Goal: Obtain resource: Obtain resource

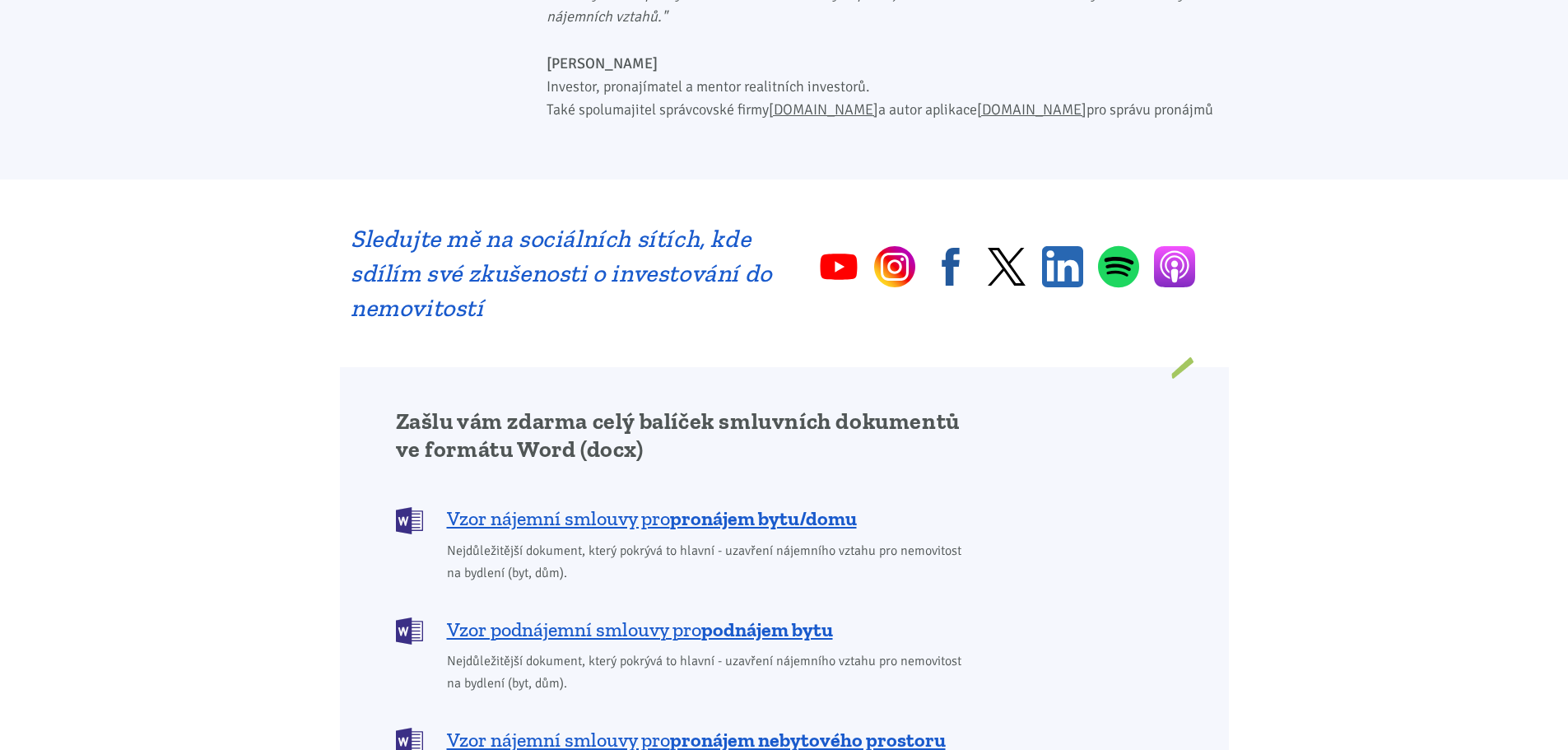
scroll to position [1316, 0]
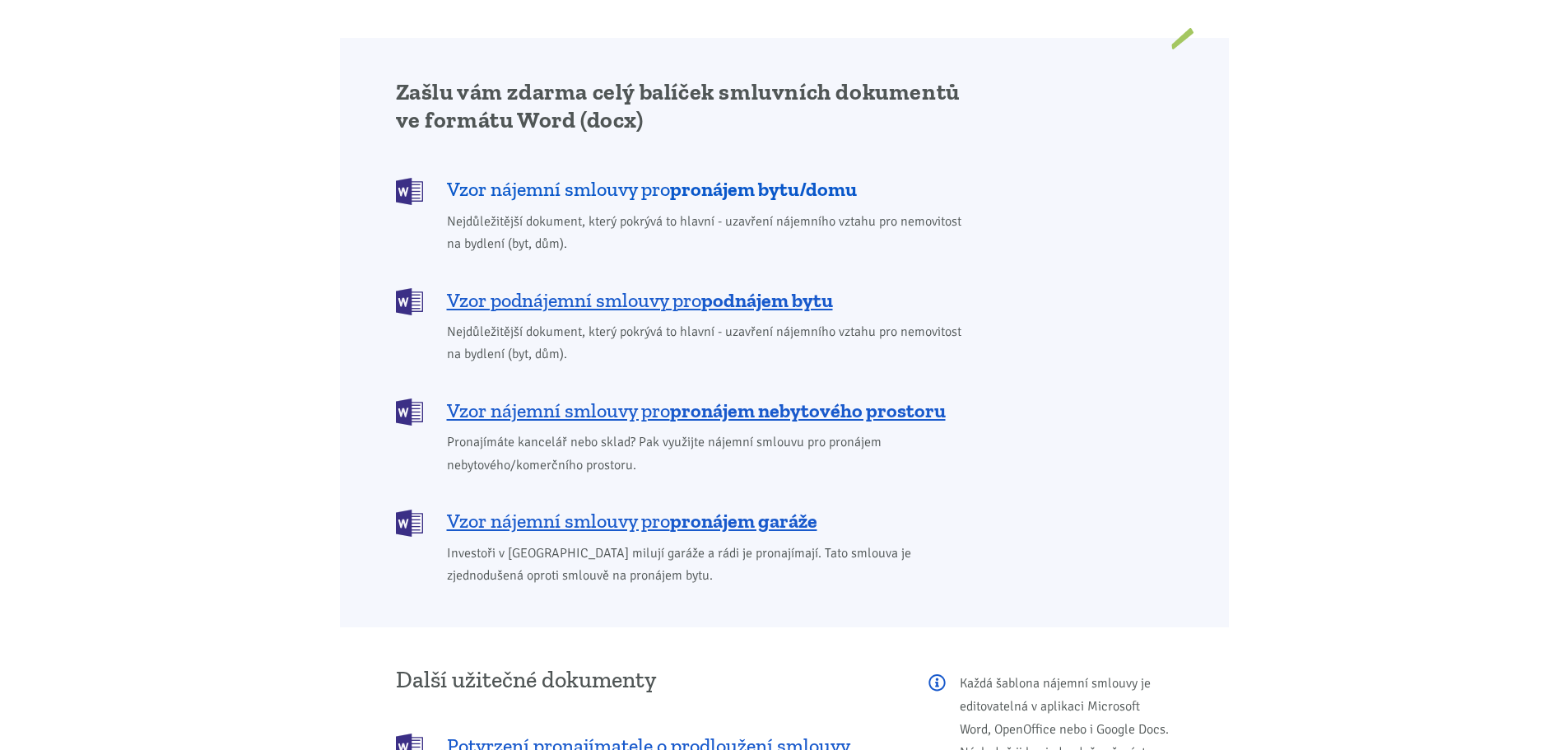
click at [750, 177] on b "pronájem bytu/domu" at bounding box center [763, 188] width 187 height 24
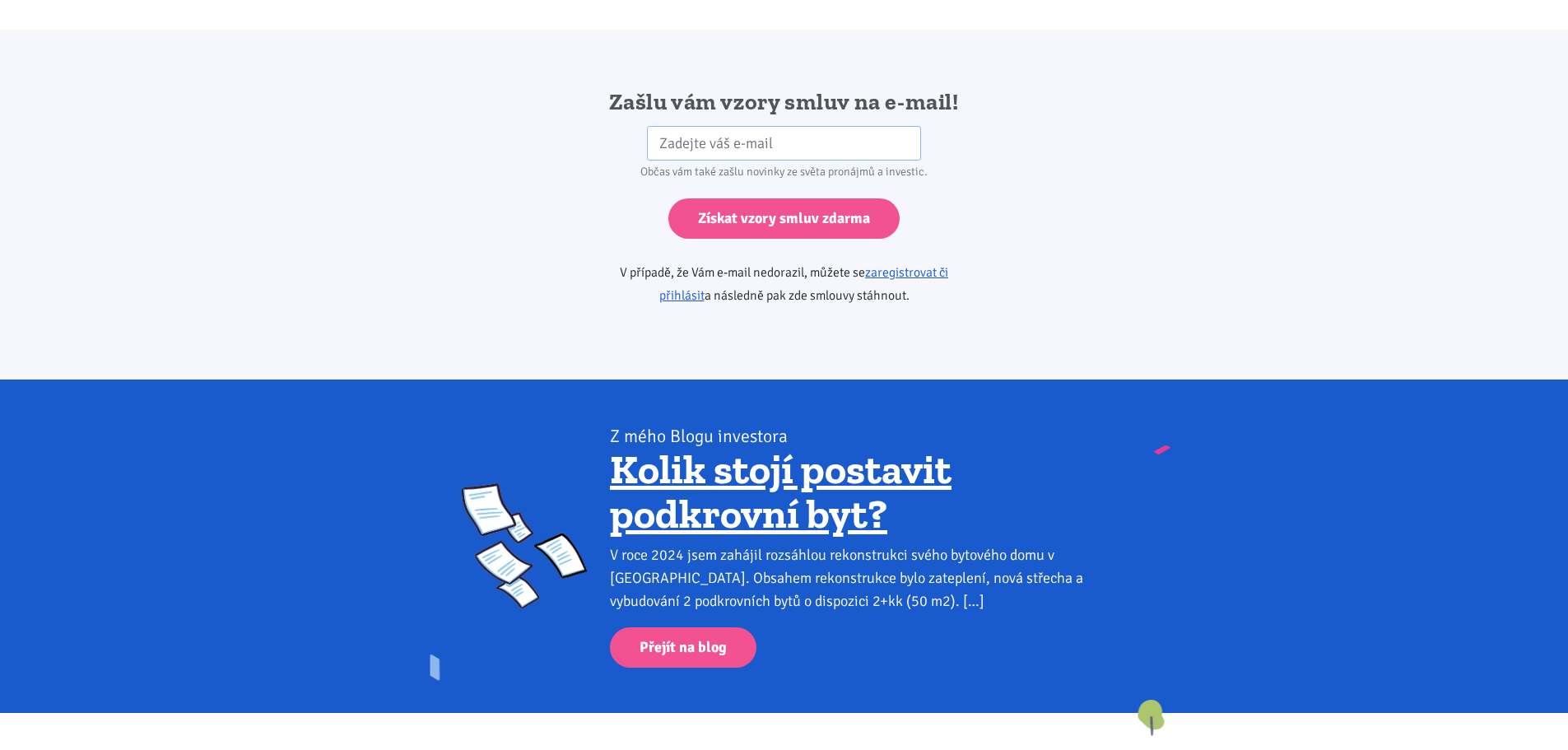
scroll to position [2749, 0]
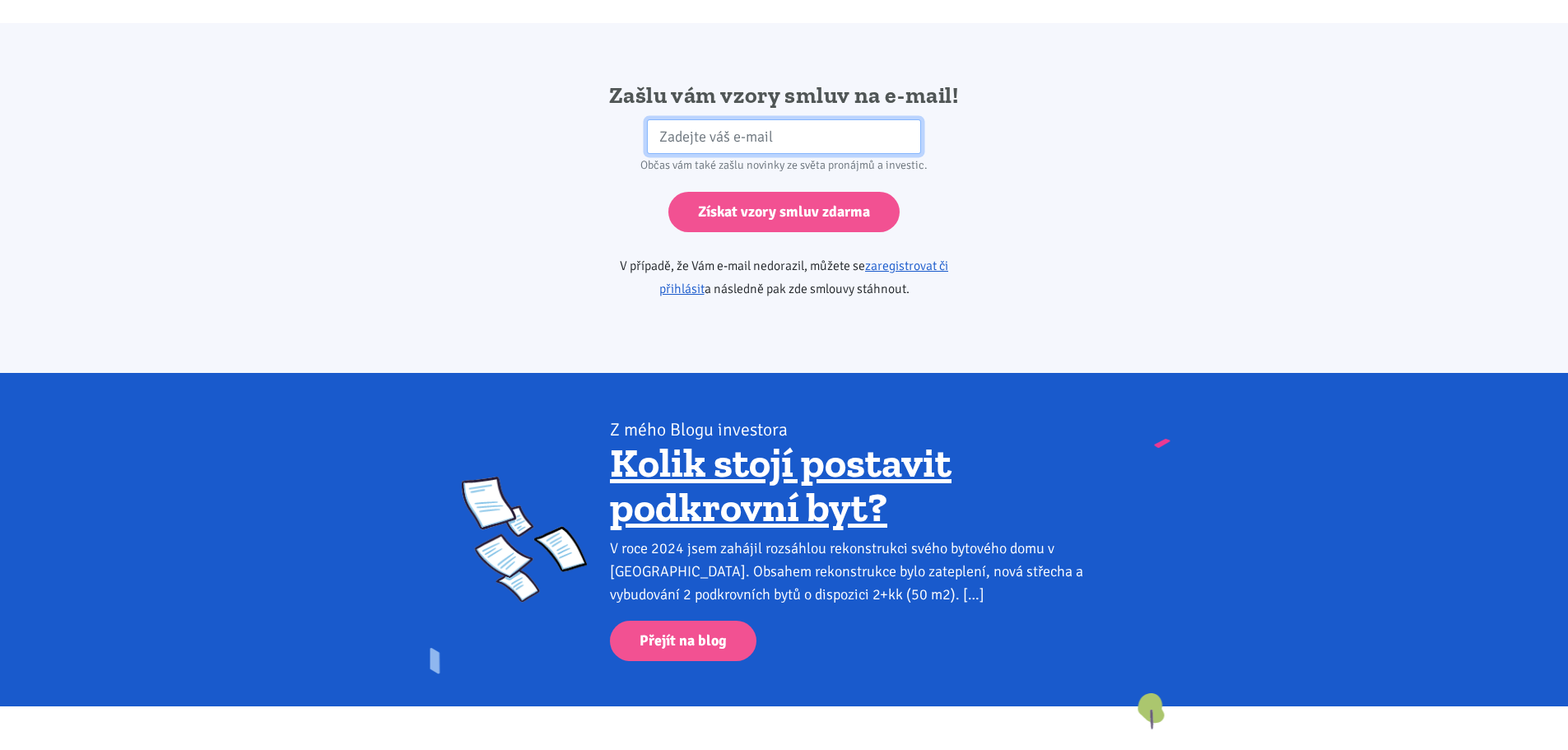
click at [681, 120] on input "email" at bounding box center [784, 137] width 274 height 35
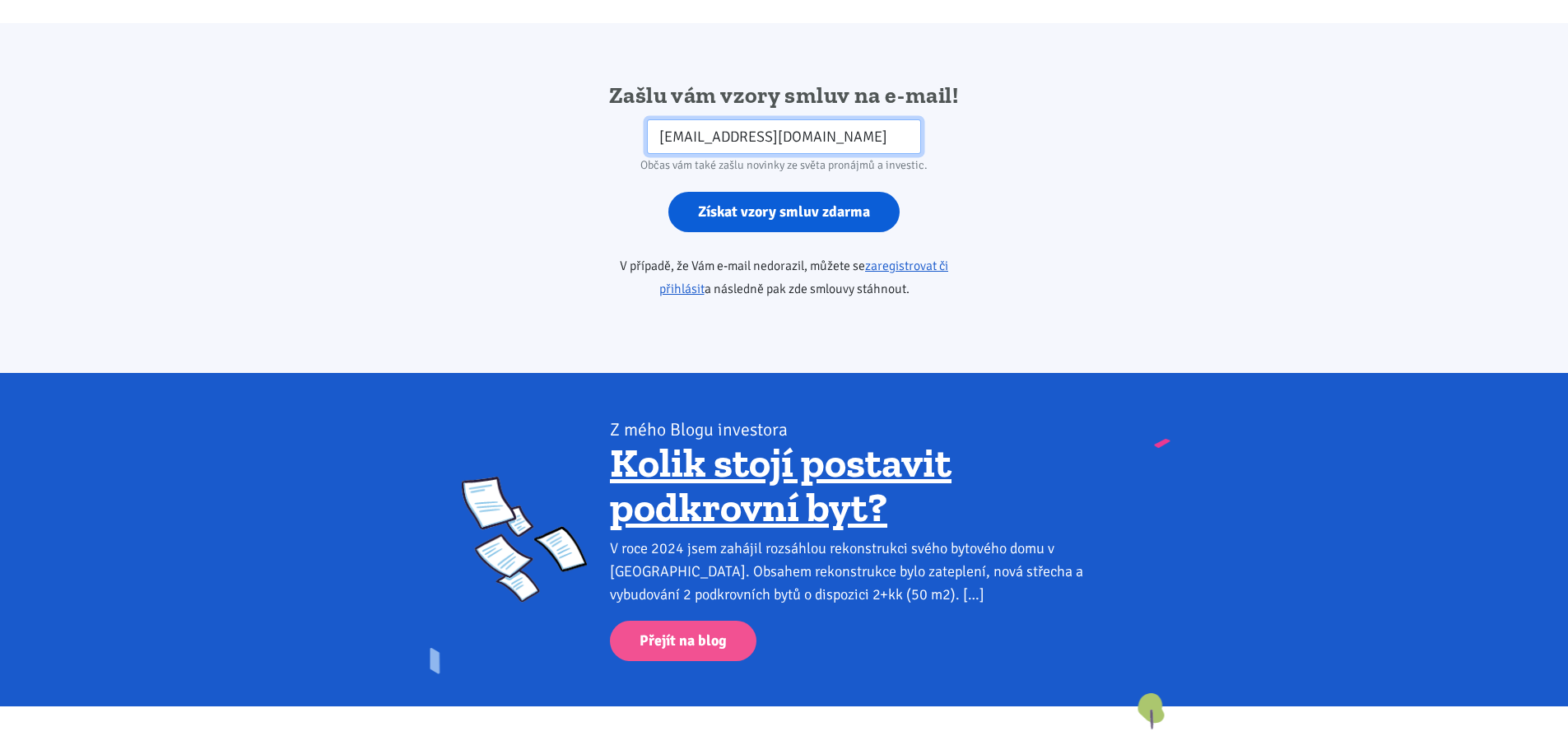
type input "lemurosum@seznam.cz"
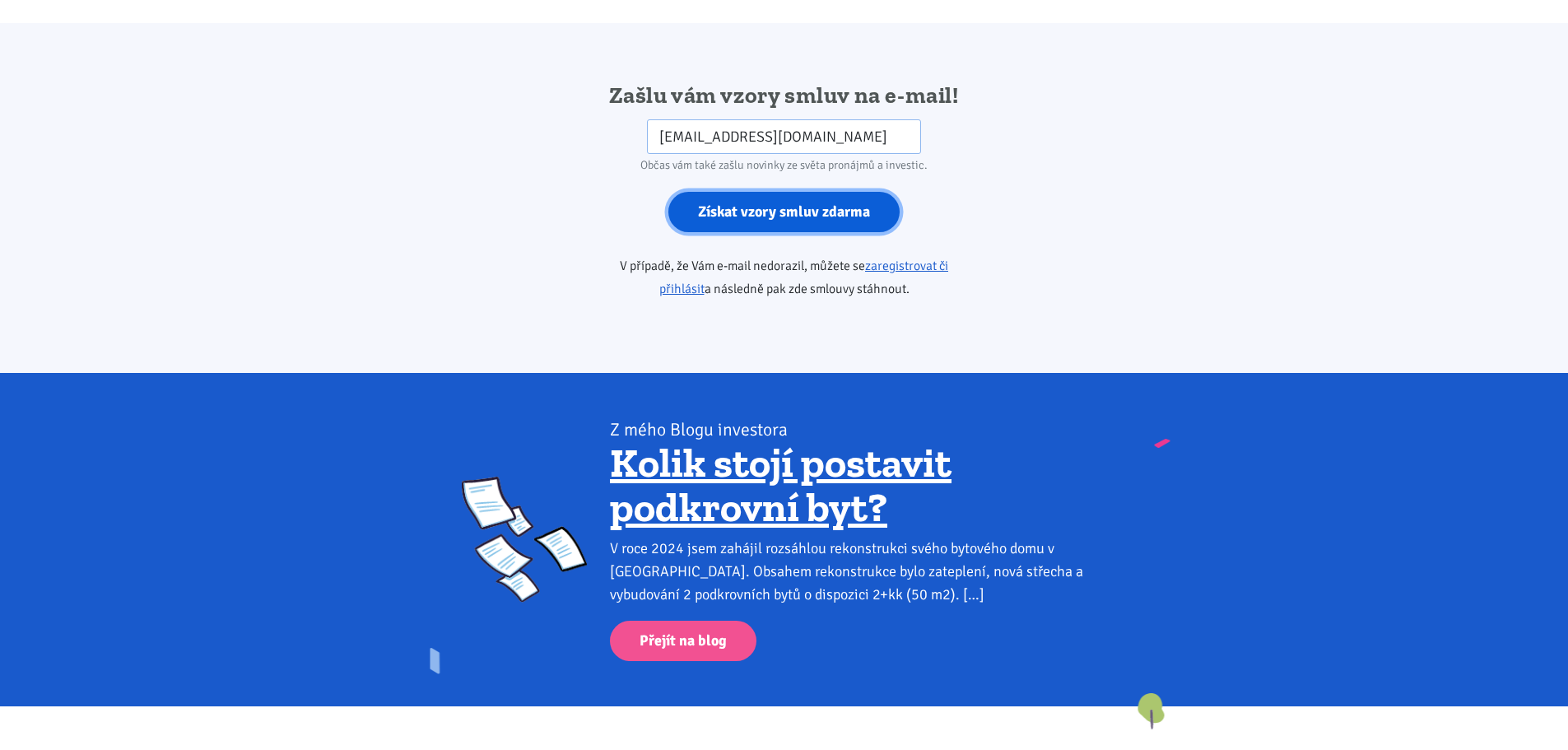
click at [789, 191] on input "Získat vzory smluv zdarma" at bounding box center [784, 211] width 231 height 40
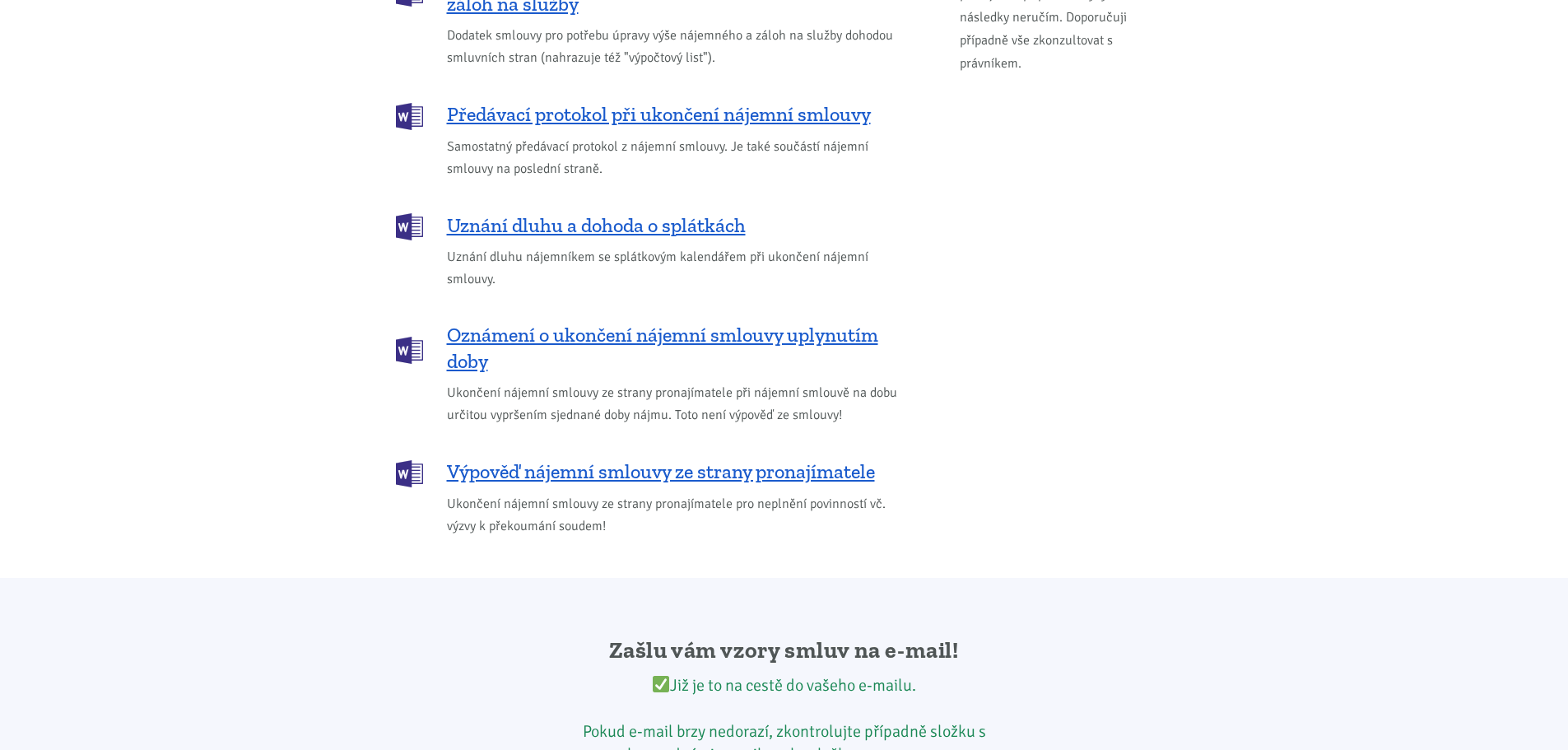
scroll to position [2042, 0]
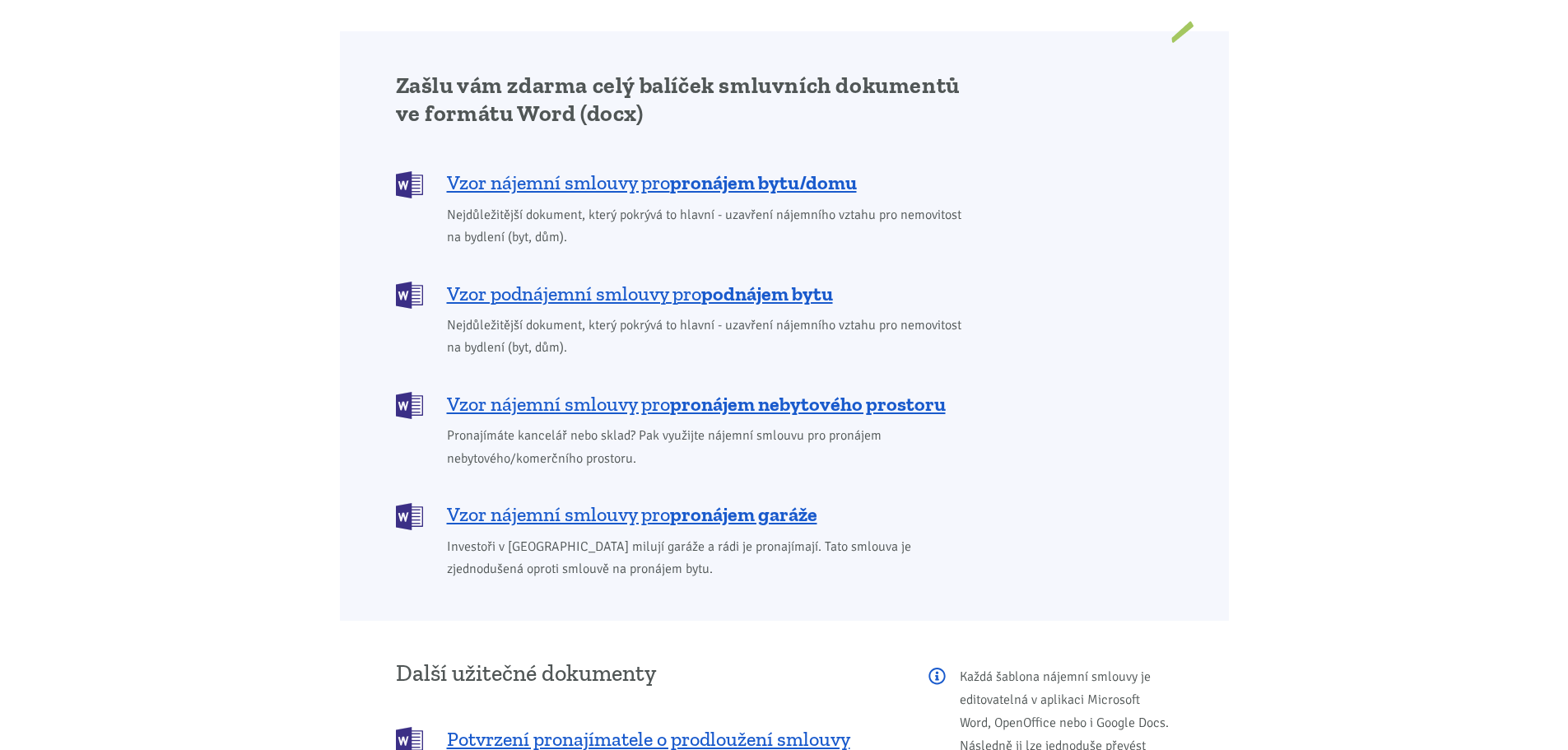
scroll to position [1316, 0]
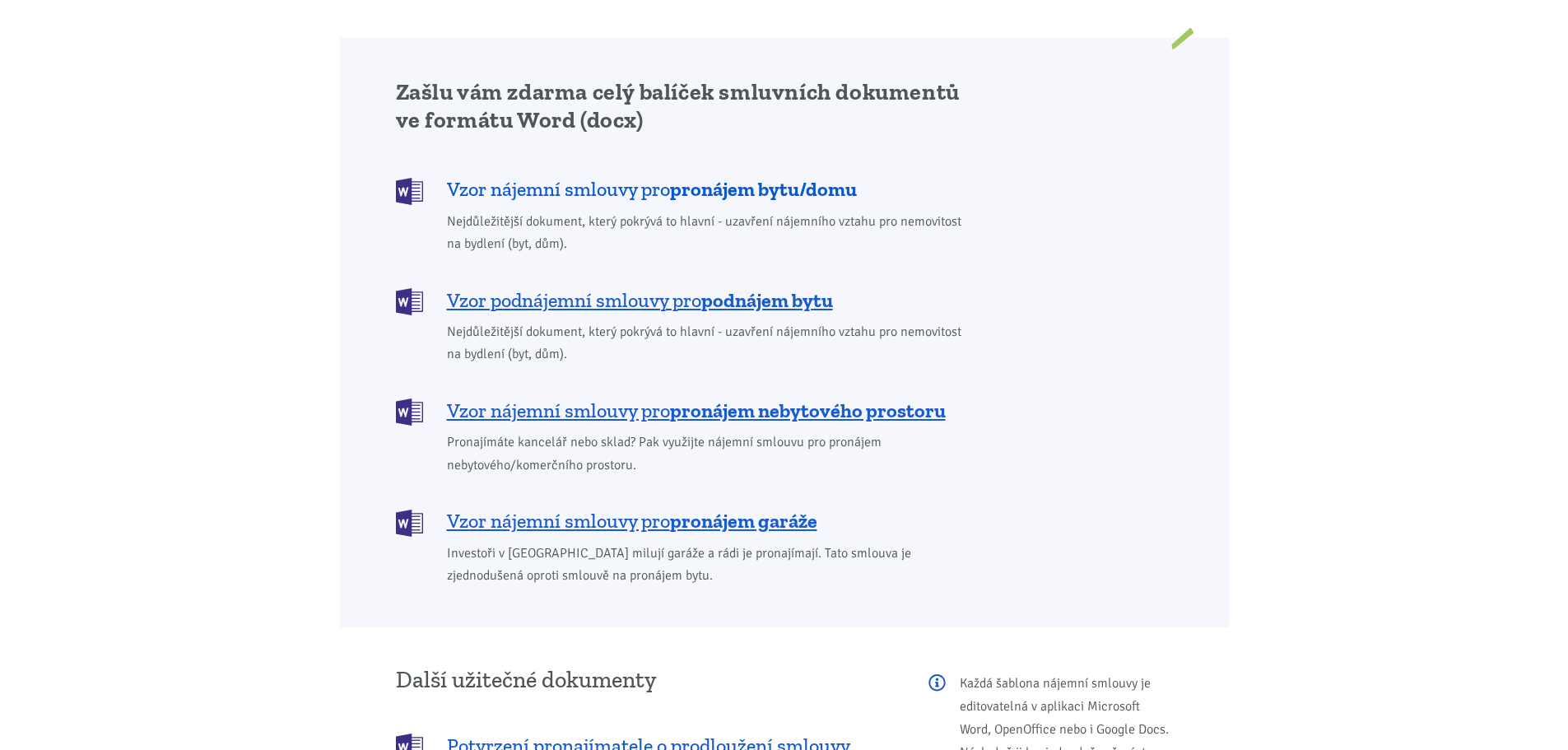
click at [756, 177] on b "pronájem bytu/domu" at bounding box center [763, 188] width 187 height 24
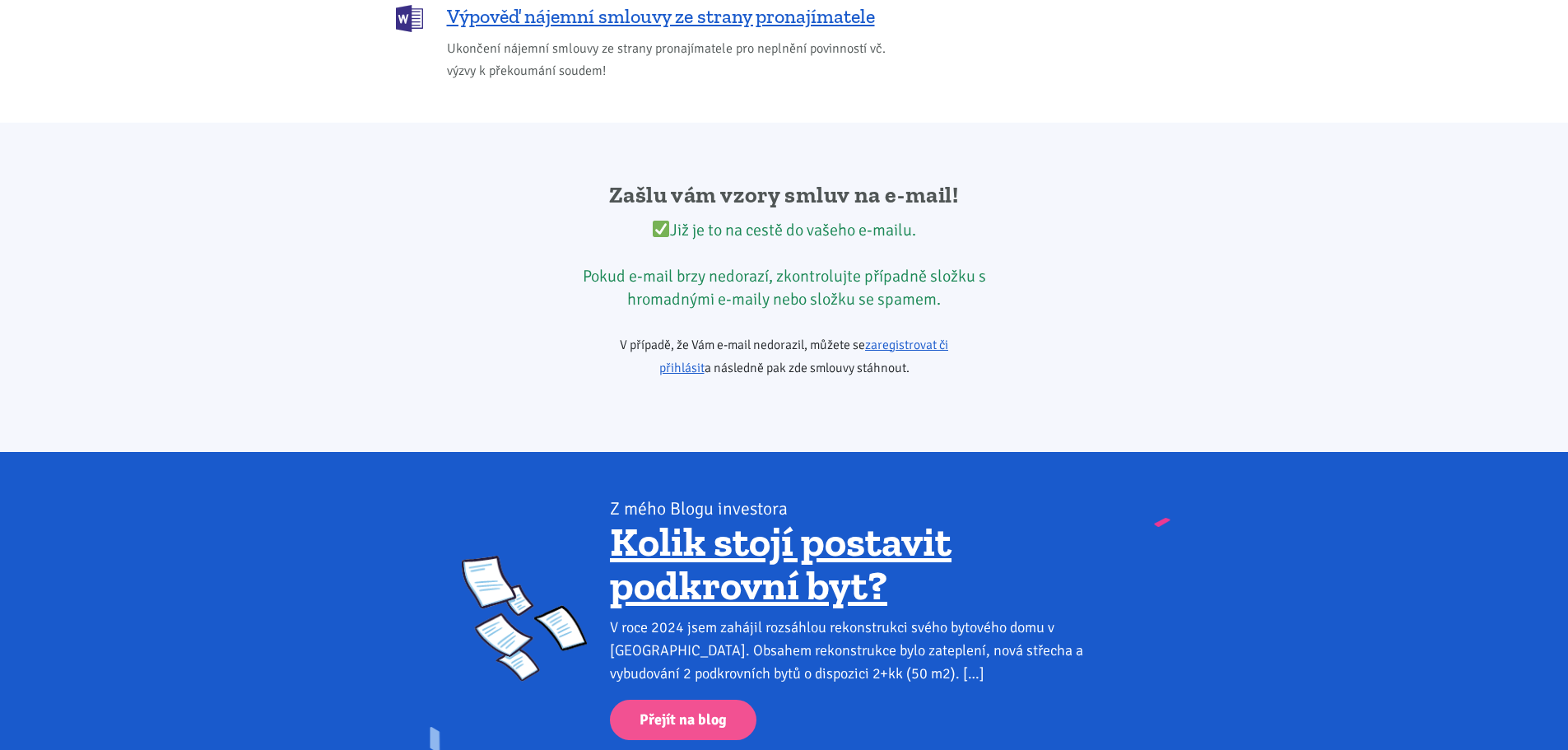
scroll to position [2420, 0]
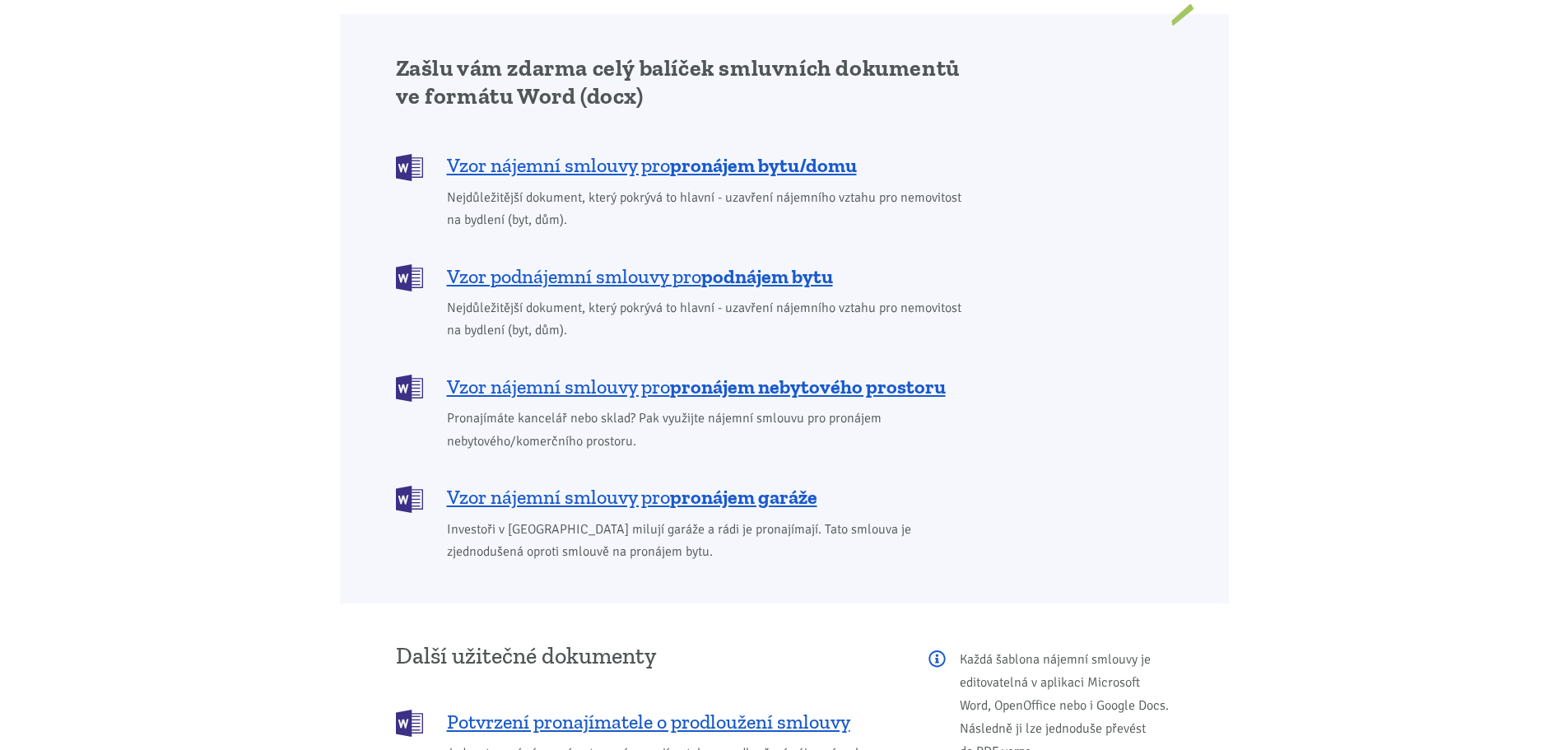
scroll to position [1316, 0]
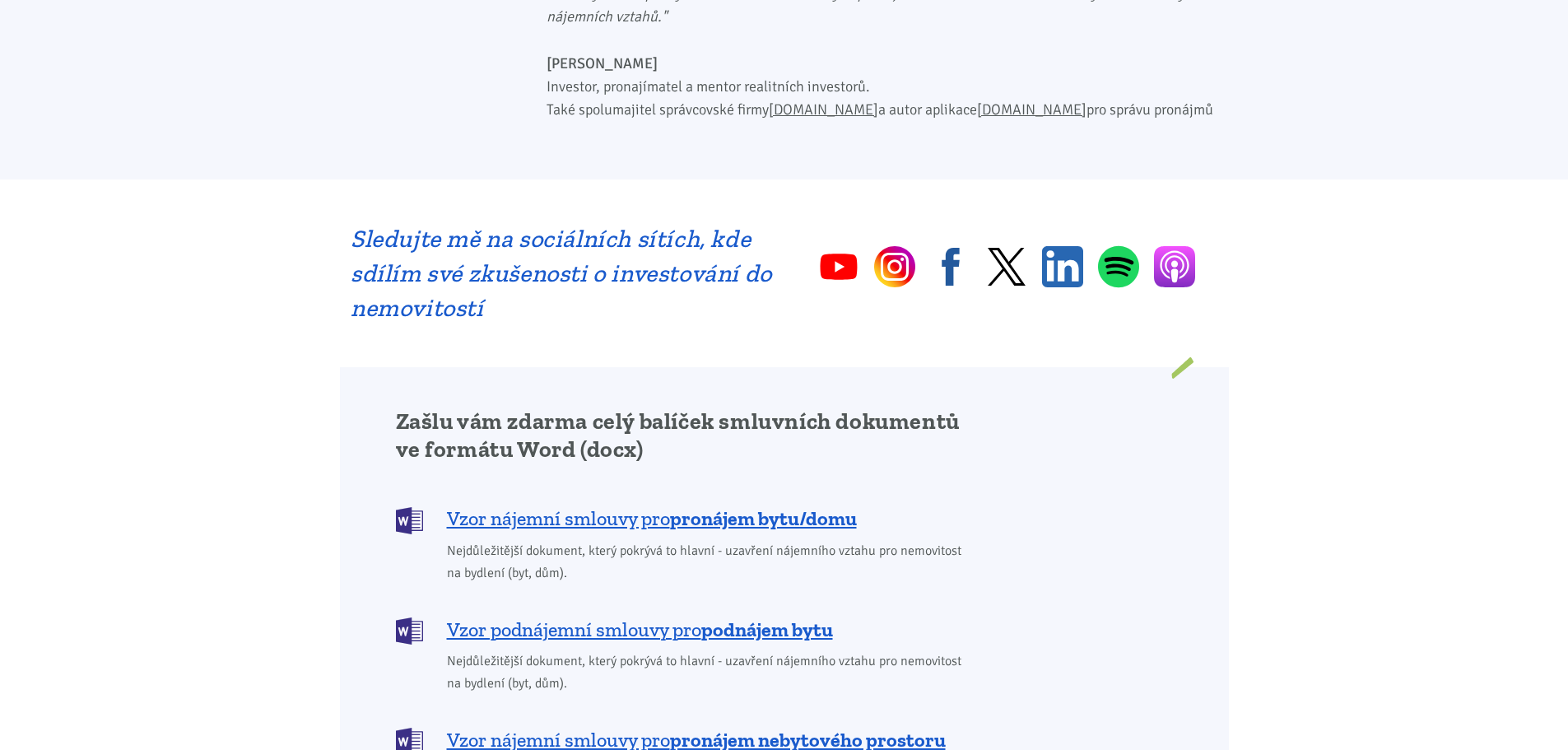
scroll to position [1070, 0]
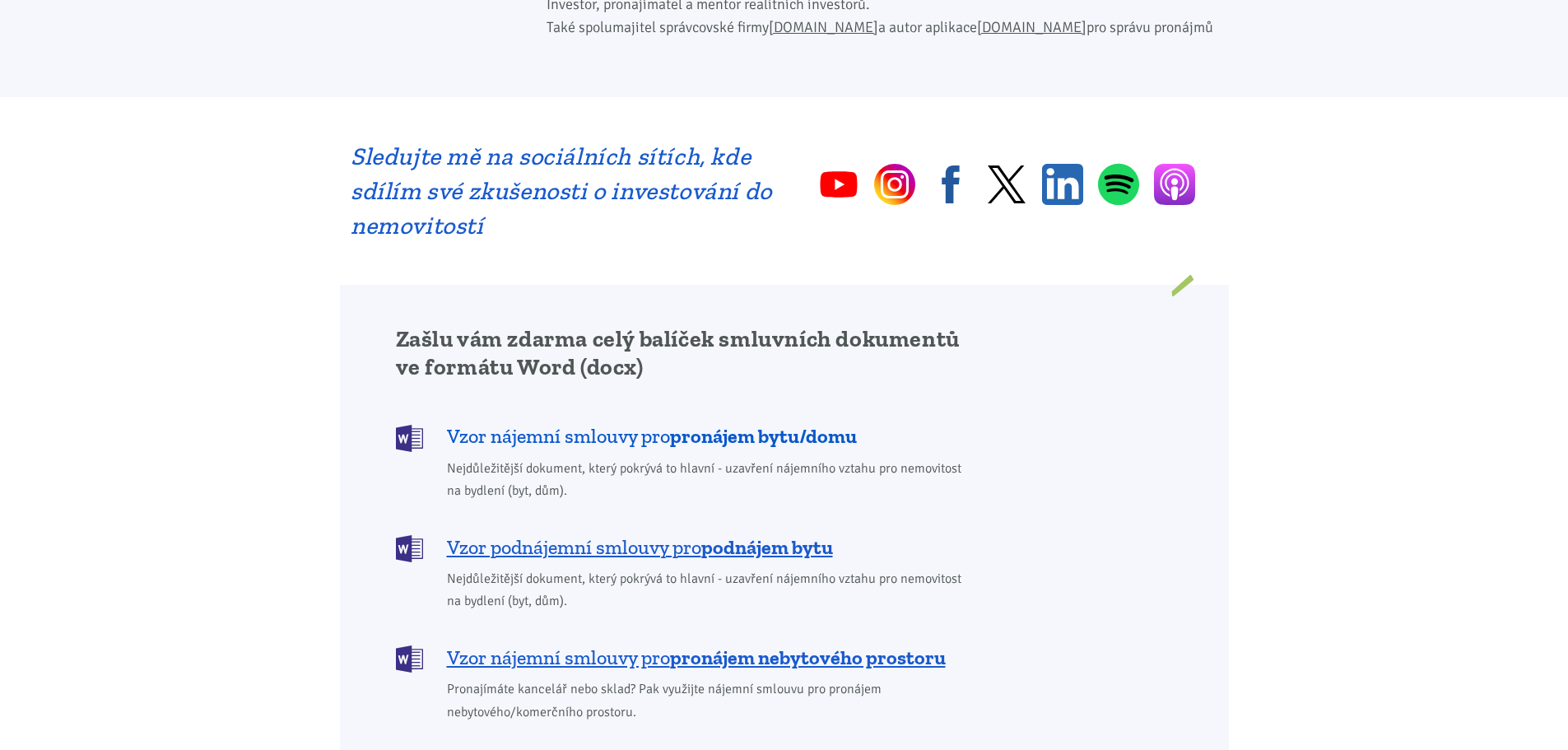
click at [740, 424] on b "pronájem bytu/domu" at bounding box center [763, 436] width 187 height 24
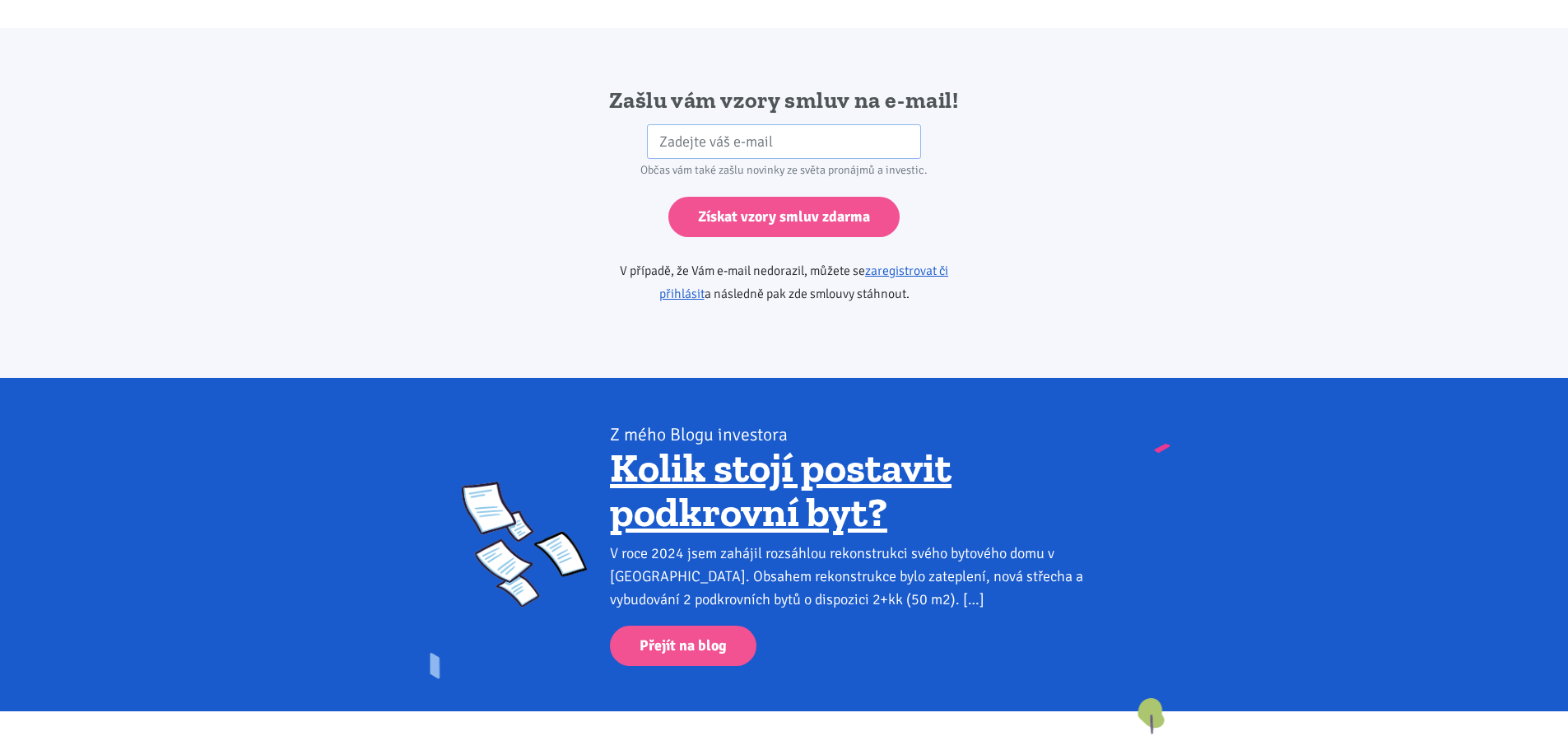
scroll to position [2749, 0]
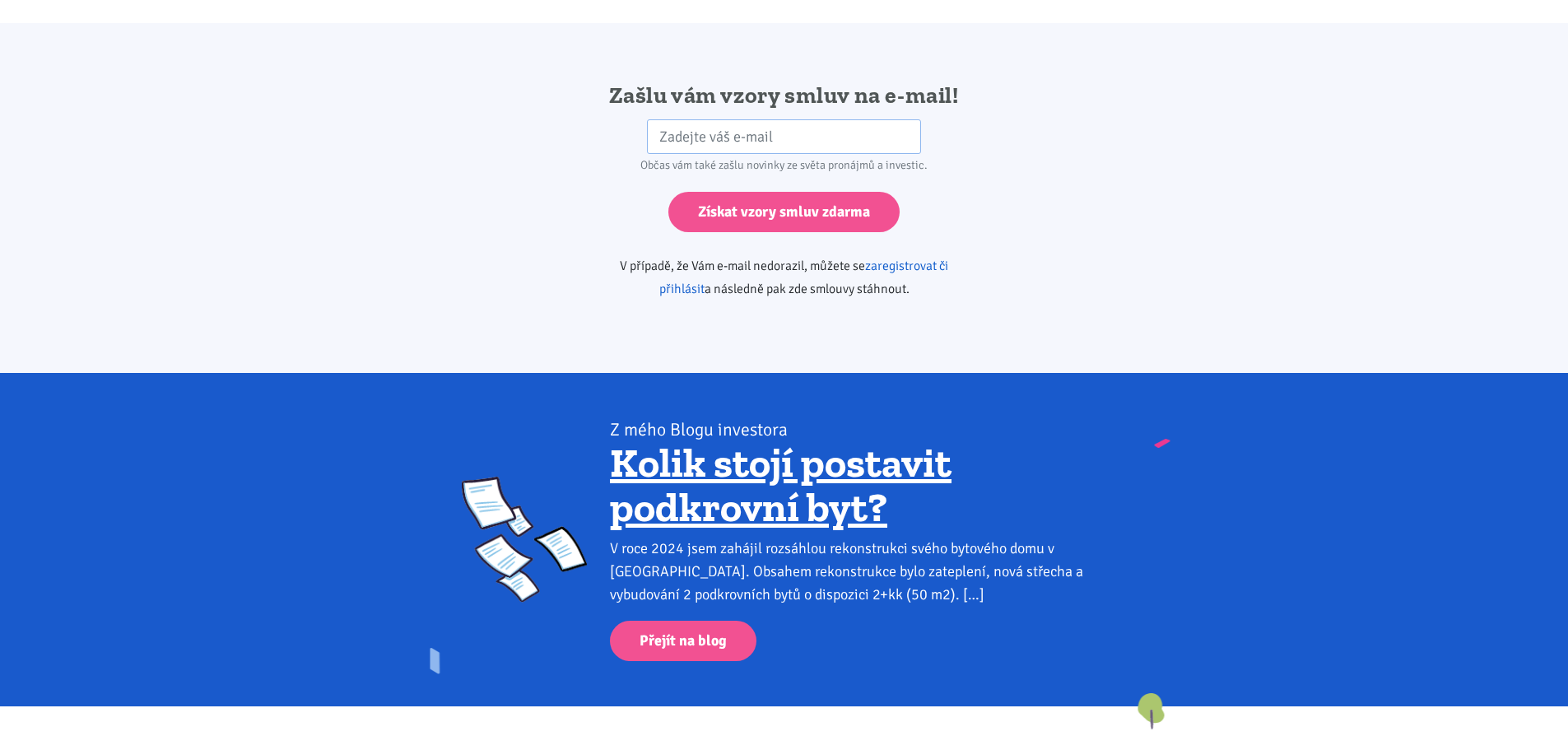
click at [905, 257] on link "zaregistrovat či přihlásit" at bounding box center [804, 277] width 289 height 40
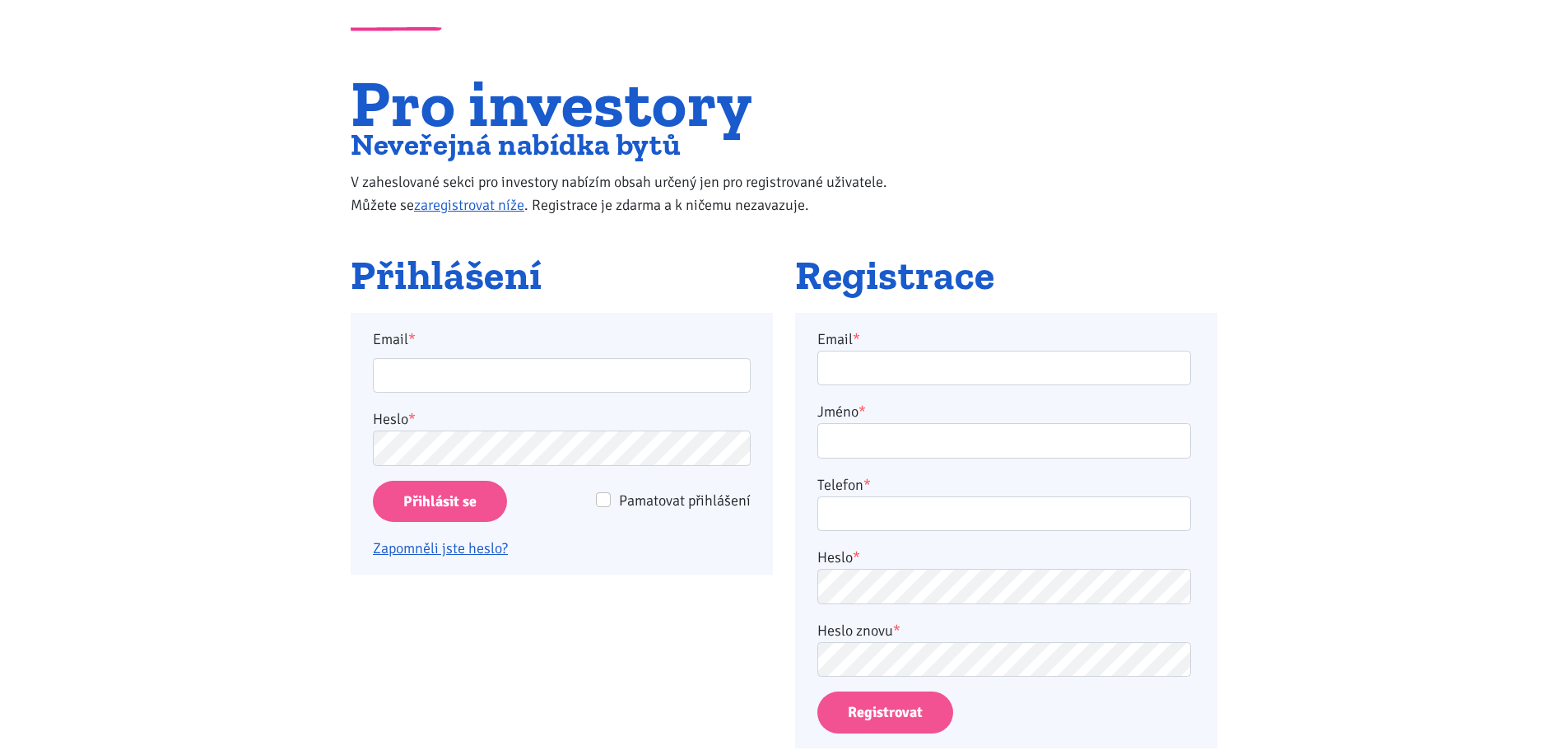
scroll to position [165, 0]
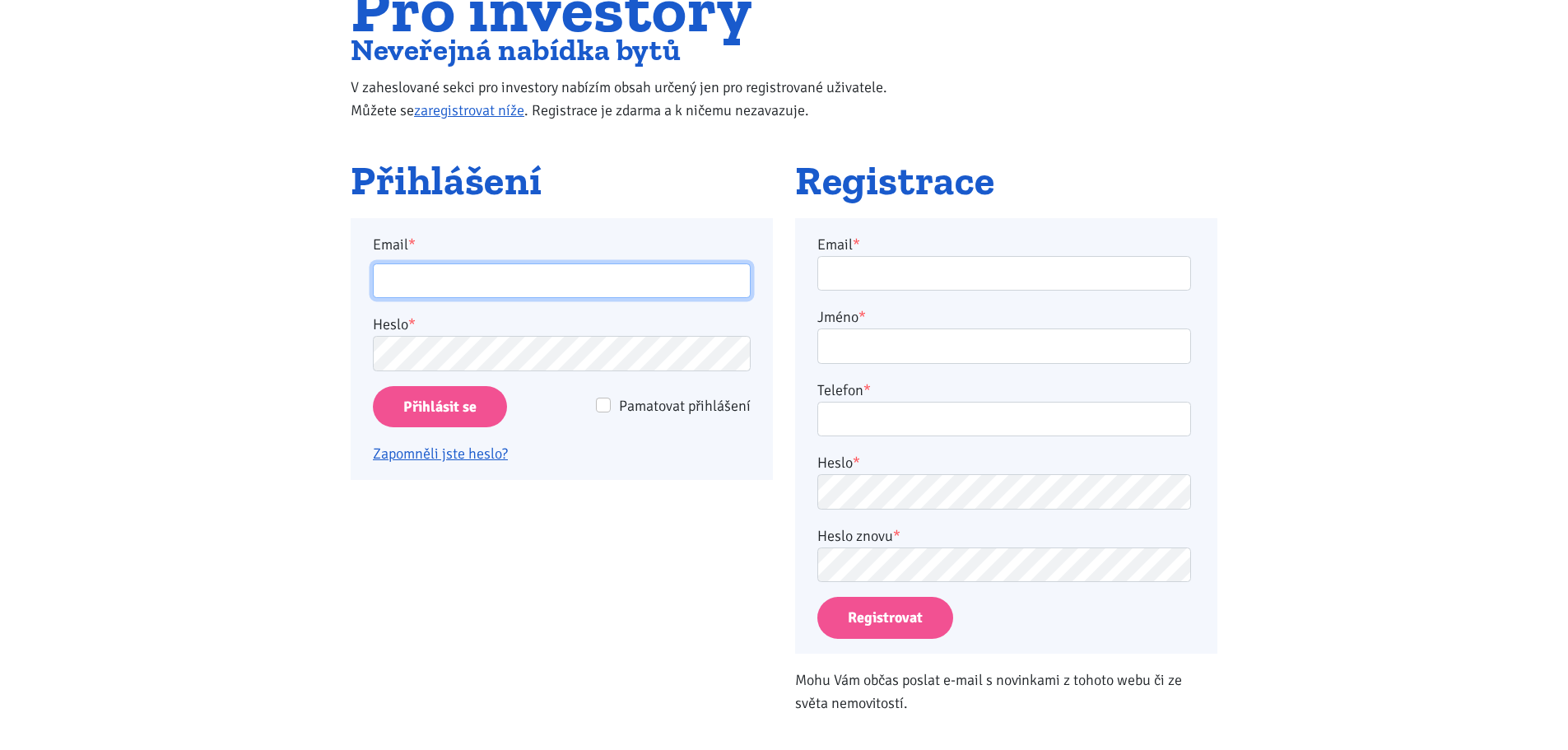
click at [403, 283] on input "Email *" at bounding box center [562, 280] width 378 height 35
type input "lemurosum@seznam.cz"
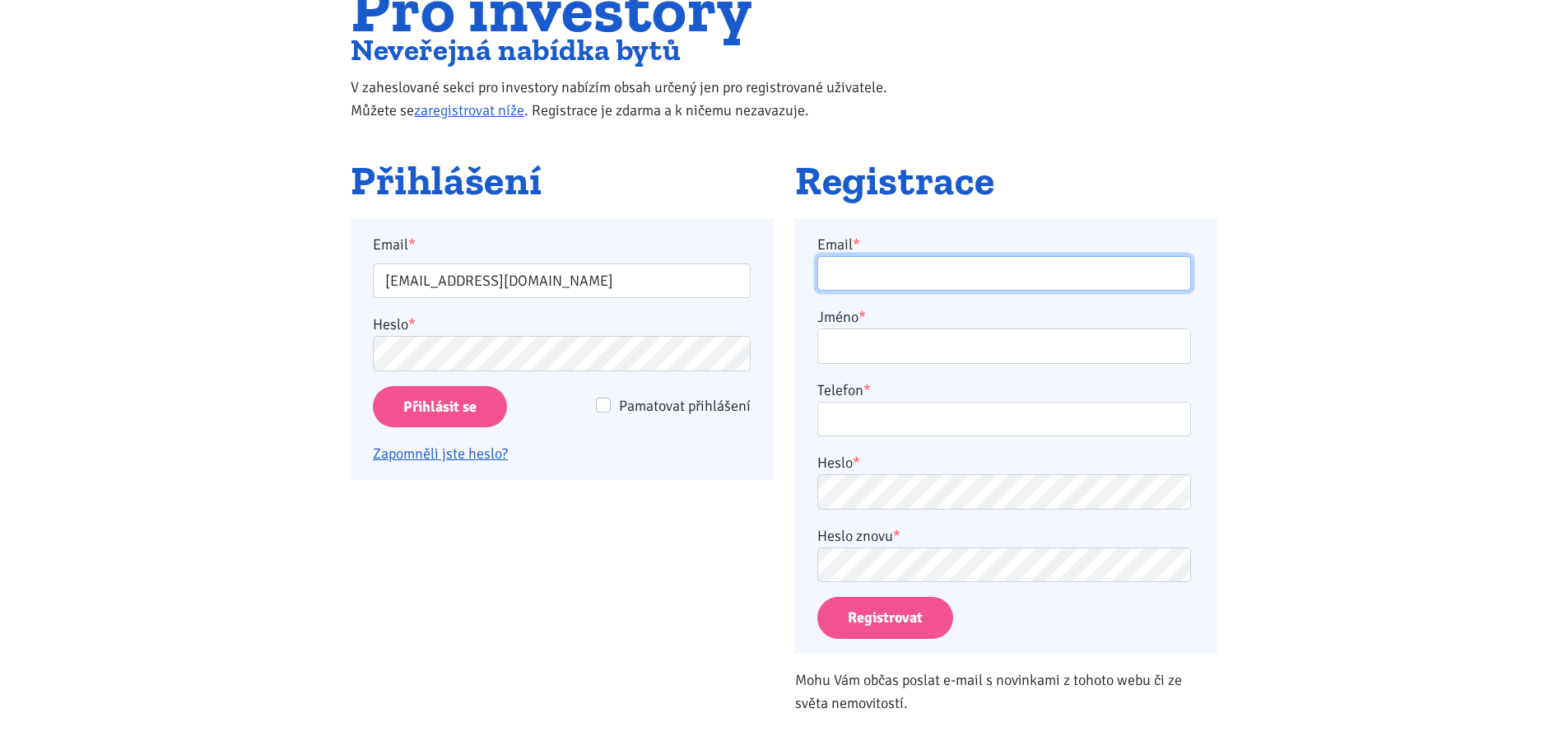
click at [888, 277] on input "Email *" at bounding box center [1003, 273] width 374 height 35
type input "Lemurosum@seznam.cz"
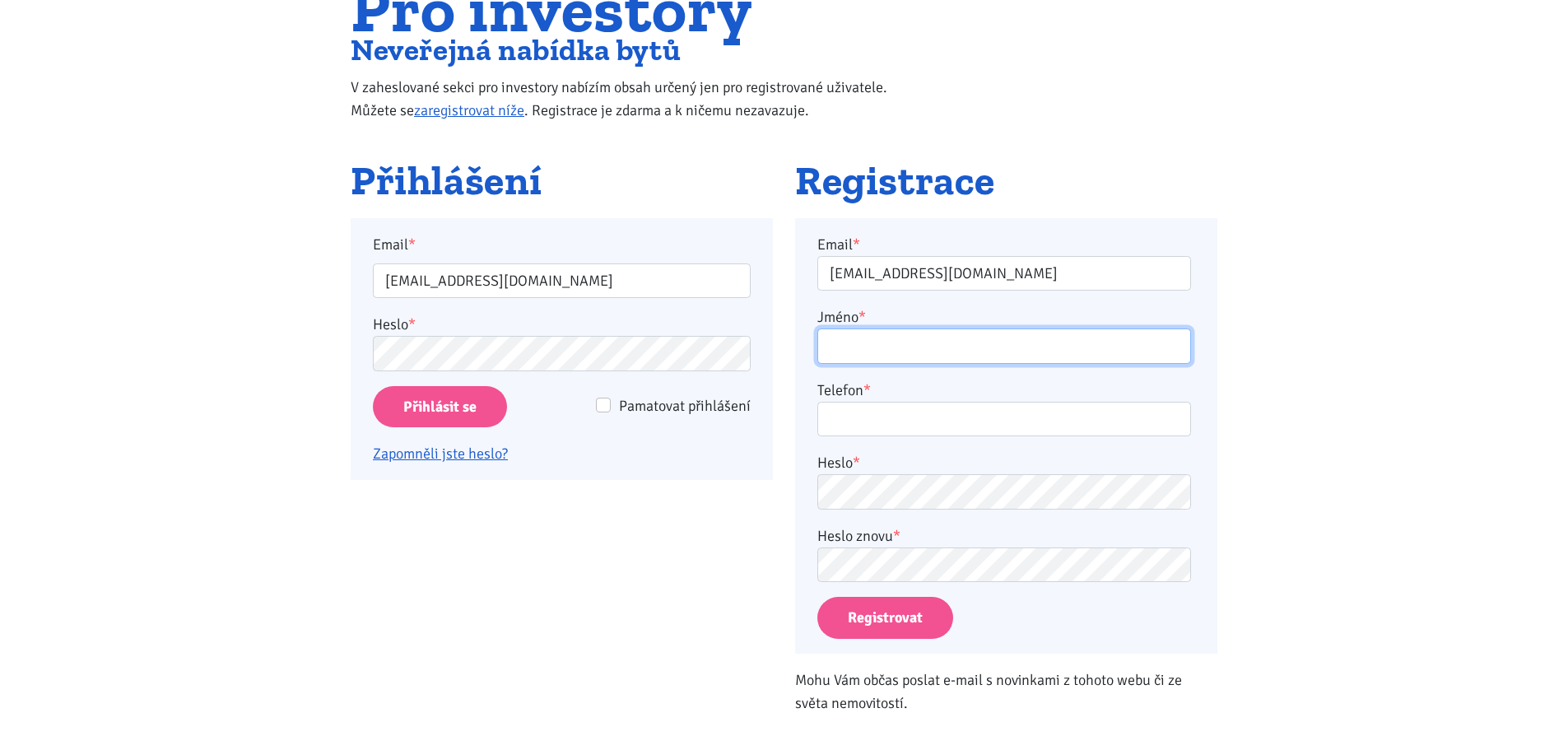
click at [850, 351] on input "Jméno *" at bounding box center [1003, 345] width 374 height 35
type input "Lenka"
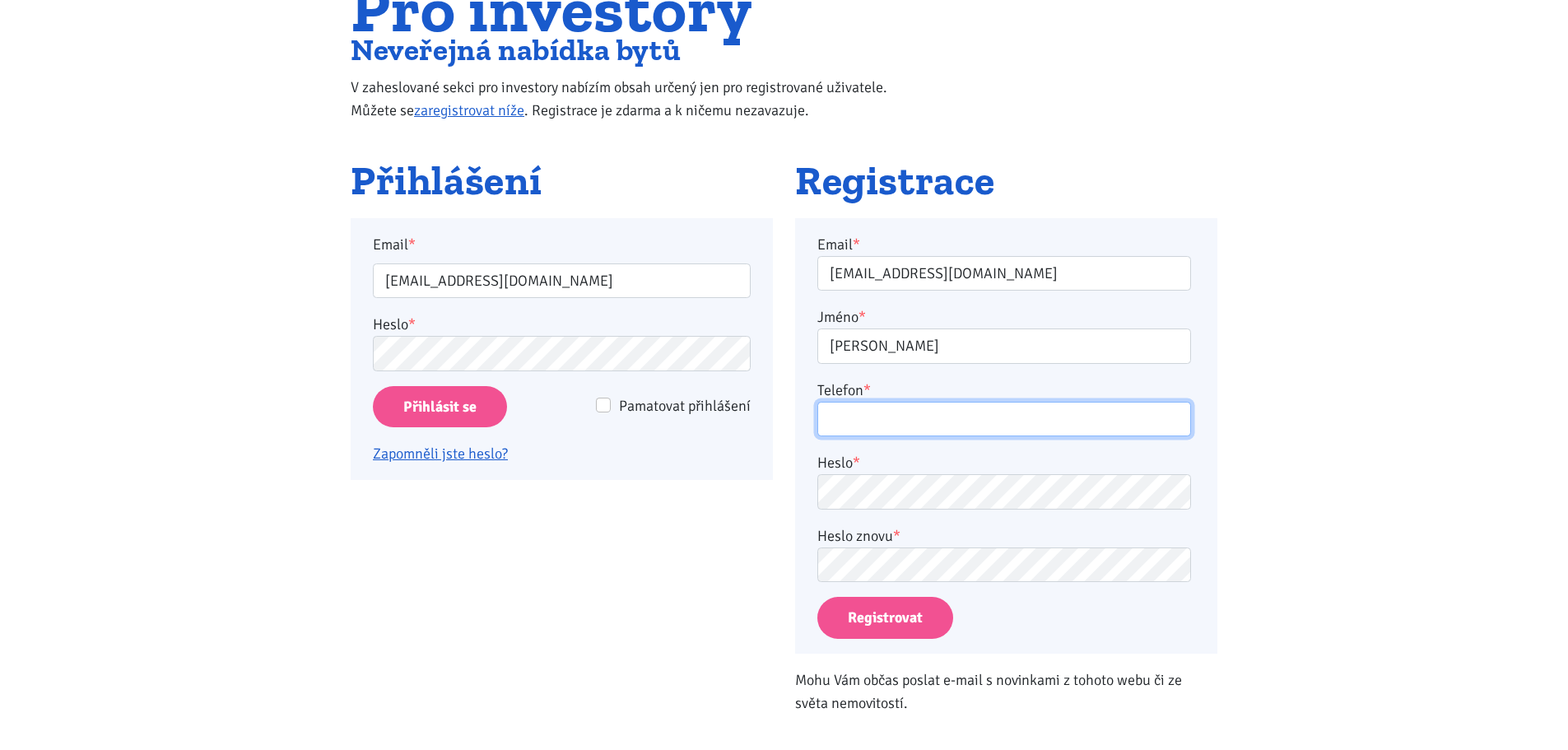
click at [841, 419] on input "Telefon *" at bounding box center [1003, 419] width 374 height 35
type input "777167334"
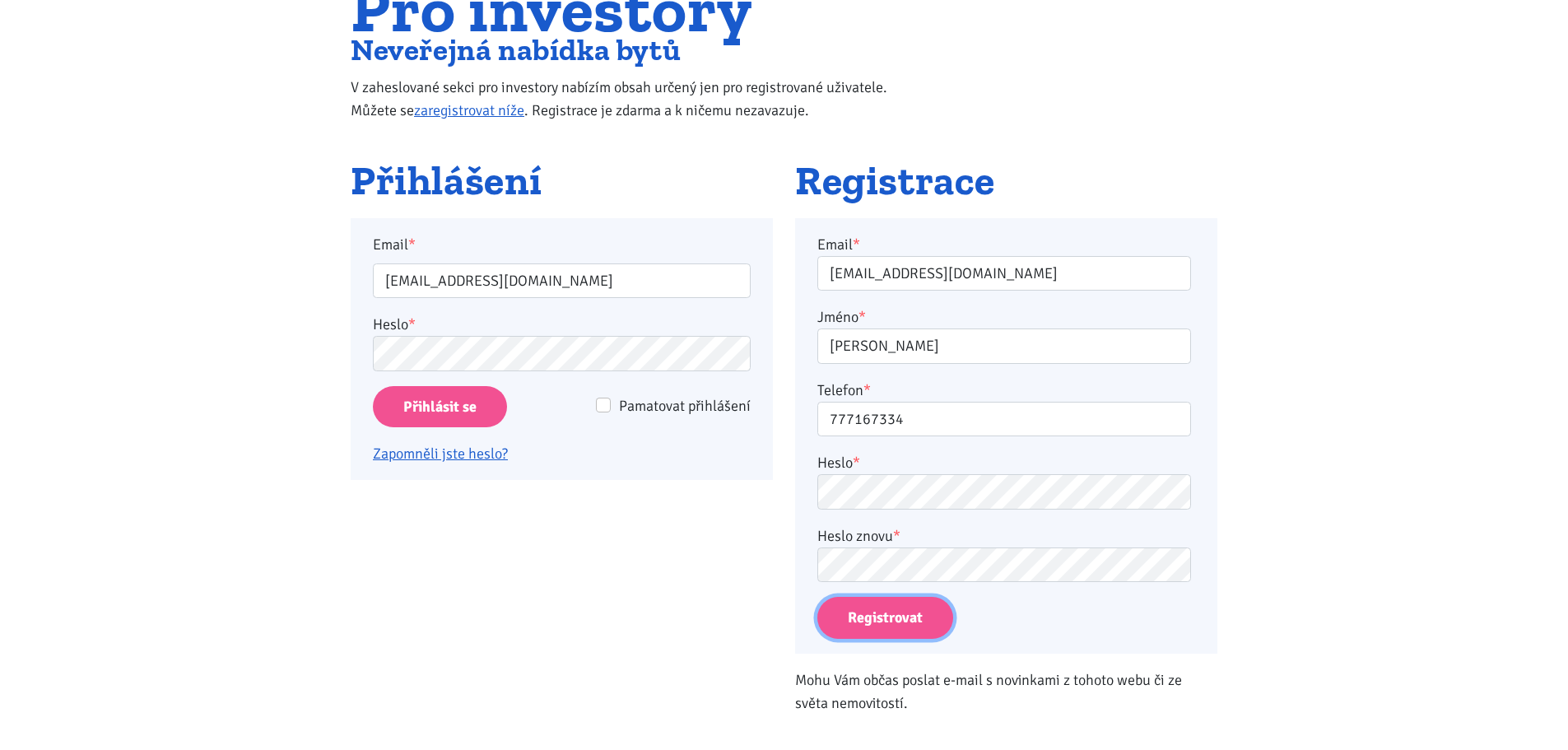
click at [890, 613] on form "Email * Lemurosum@seznam.cz Jméno * Lenka Telefon * 777167334 Heslo * Heslo zno…" at bounding box center [1005, 436] width 378 height 406
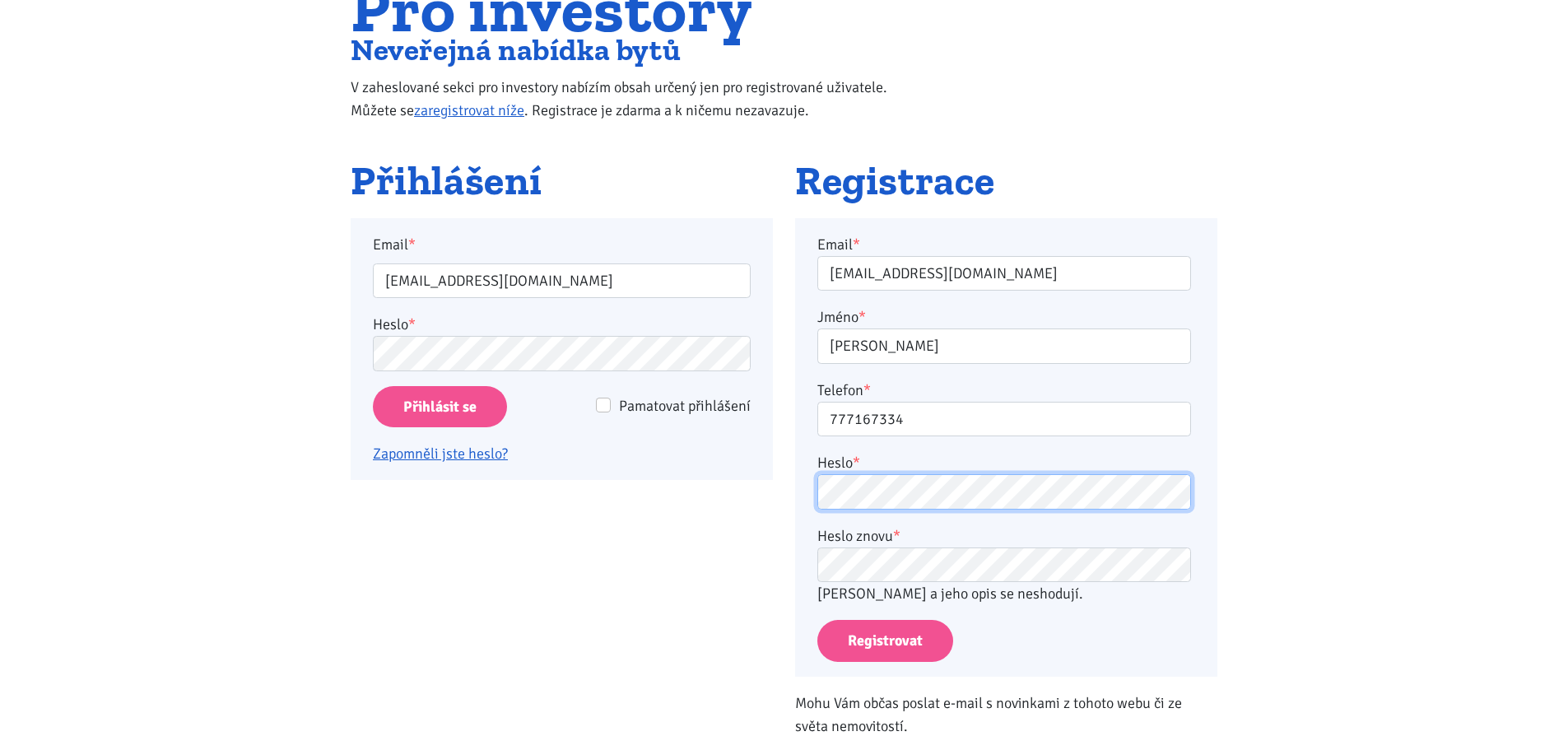
click at [807, 486] on div "Email * Lemurosum@seznam.cz Jméno * Lenka Telefon * 777167334 Heslo * Heslo zno…" at bounding box center [1005, 448] width 422 height 459
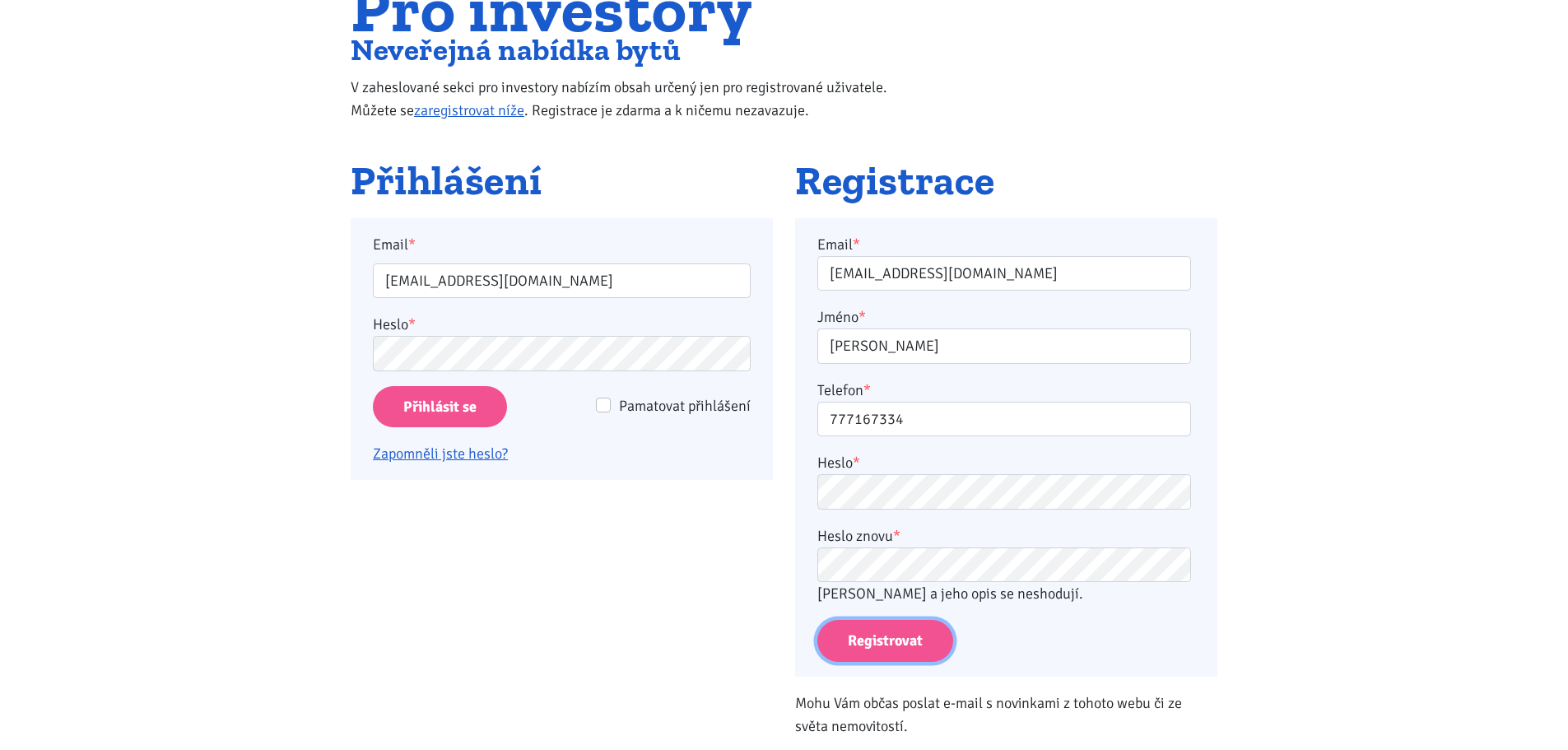
click at [885, 629] on button "Registrovat" at bounding box center [885, 640] width 136 height 42
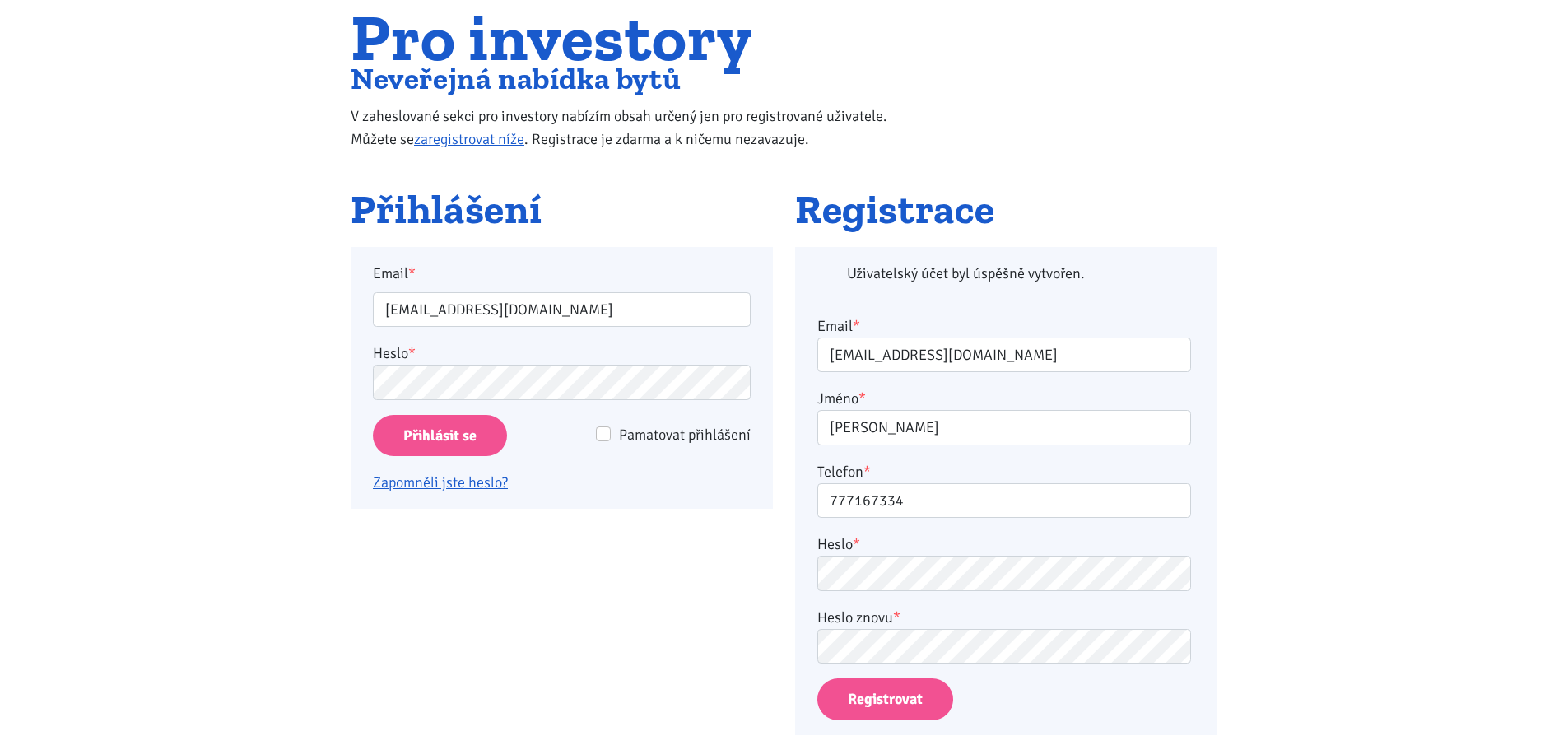
scroll to position [380, 0]
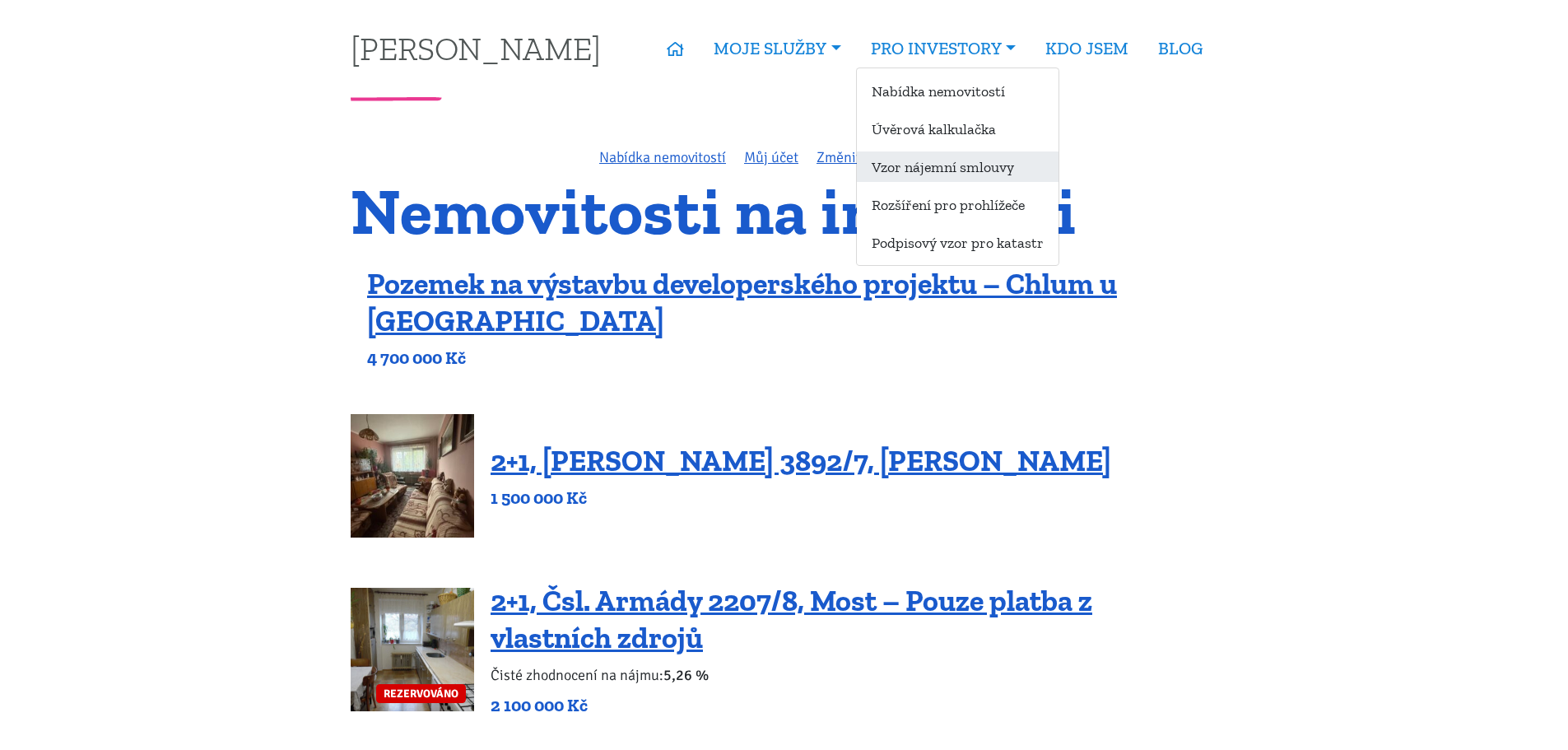
click at [916, 158] on link "Vzor nájemní smlouvy" at bounding box center [958, 167] width 201 height 31
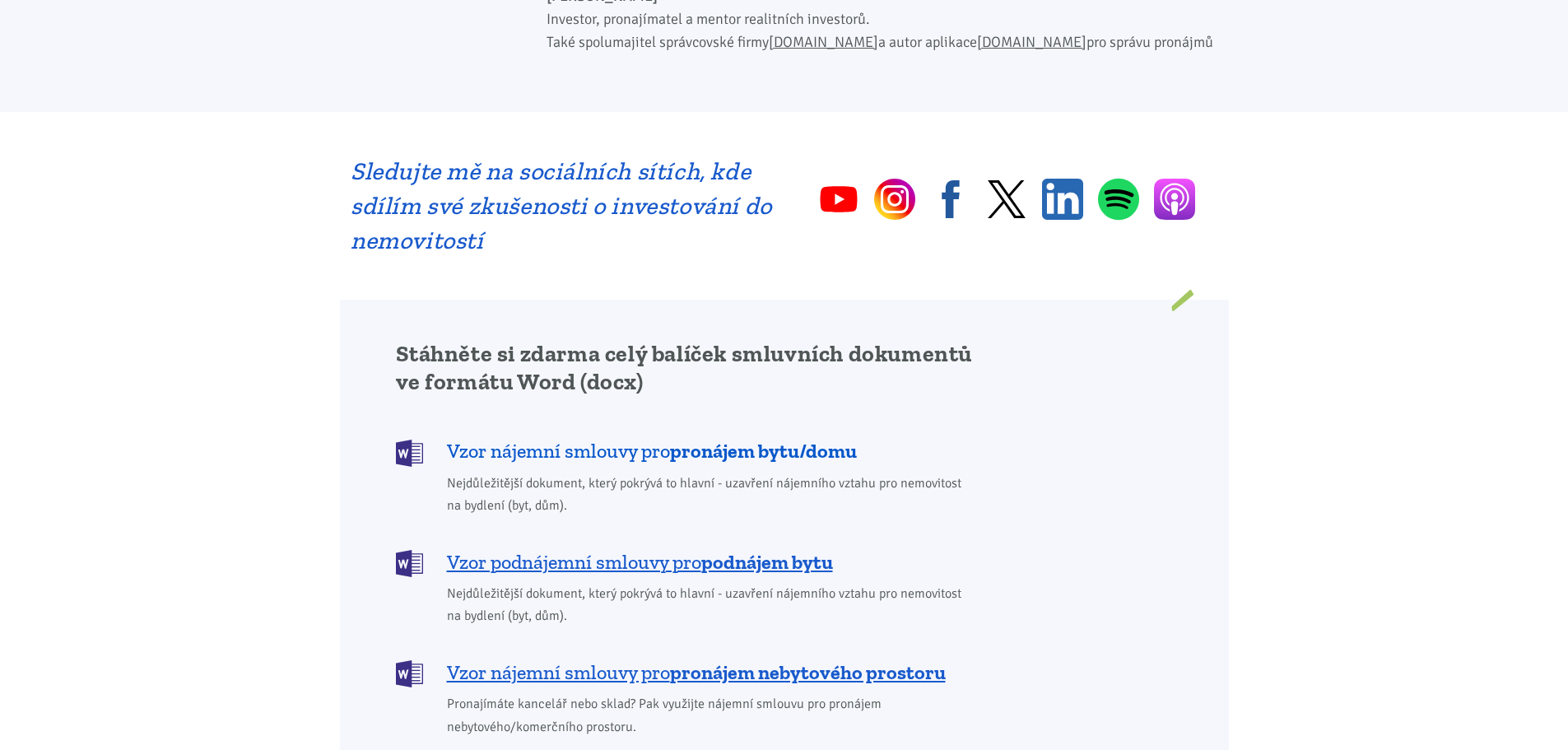
scroll to position [1070, 0]
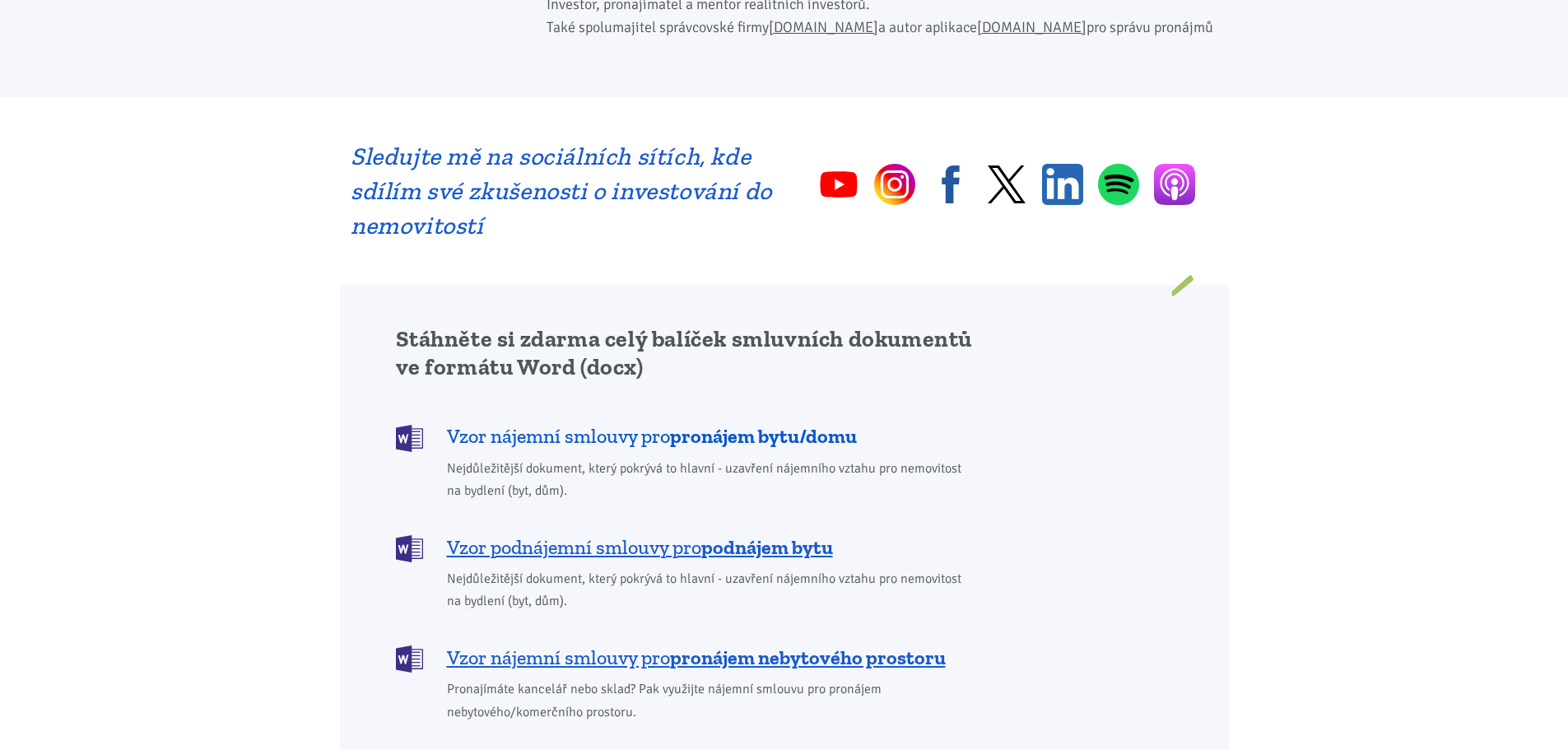
click at [746, 424] on b "pronájem bytu/domu" at bounding box center [763, 436] width 187 height 24
